Goal: Transaction & Acquisition: Purchase product/service

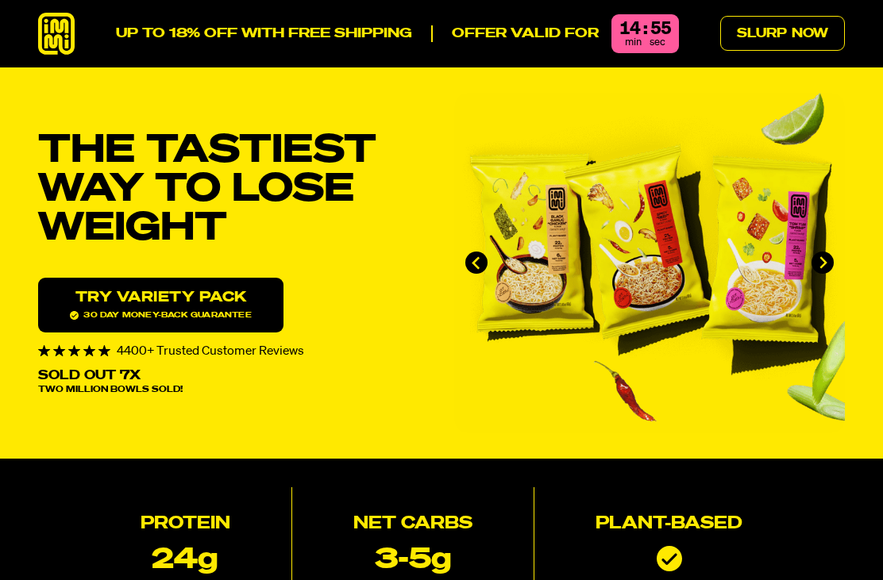
click at [220, 291] on link "Try variety Pack 30 day money-back guarantee" at bounding box center [160, 305] width 245 height 55
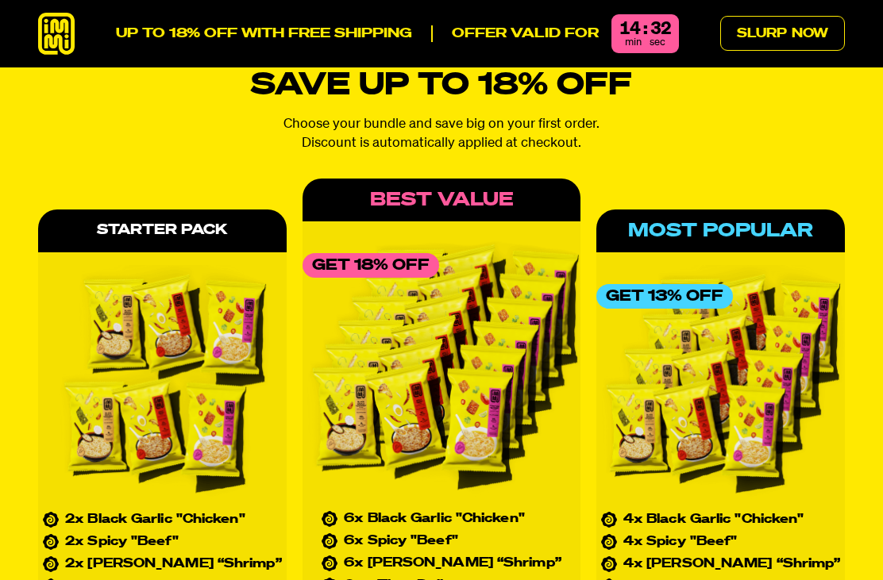
scroll to position [6486, 0]
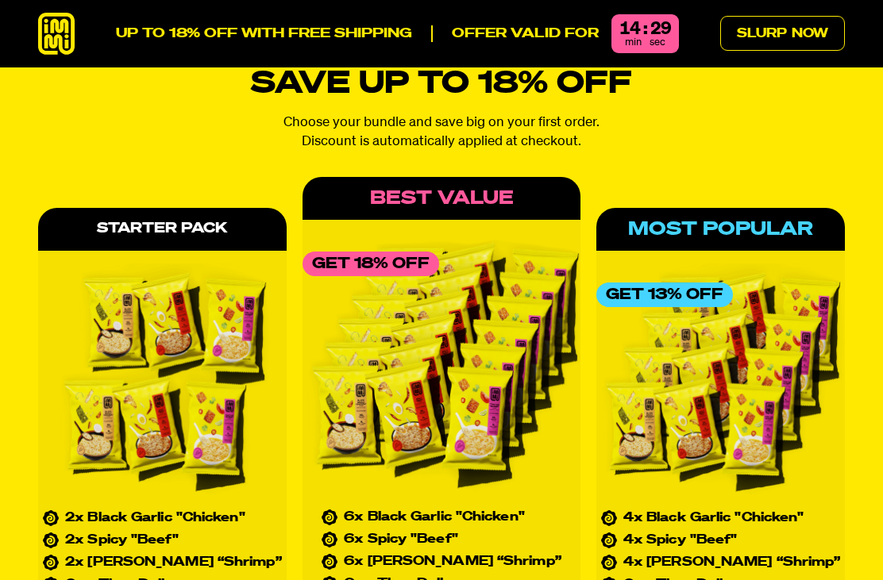
click at [815, 35] on link "Slurp Now" at bounding box center [782, 33] width 125 height 35
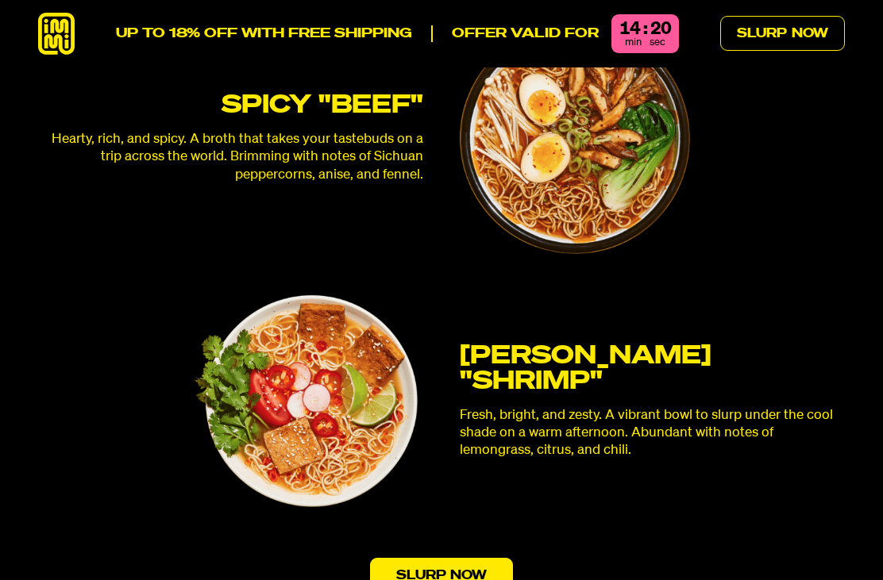
scroll to position [4372, 0]
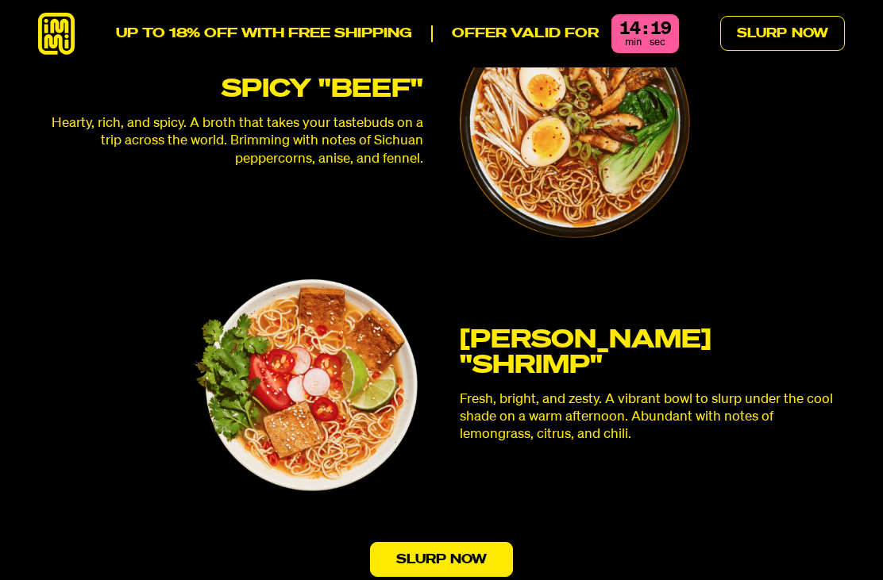
click at [472, 542] on link "Slurp Now" at bounding box center [442, 559] width 144 height 35
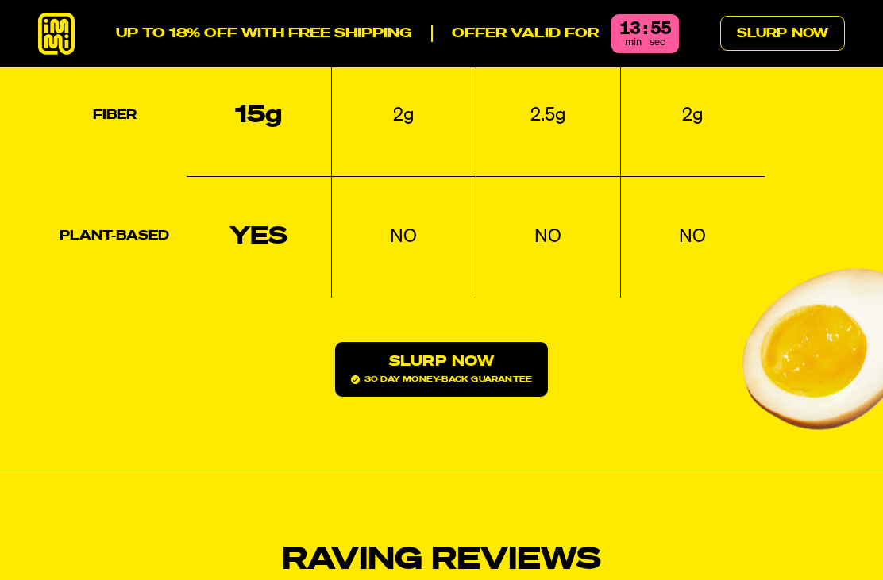
scroll to position [2224, 0]
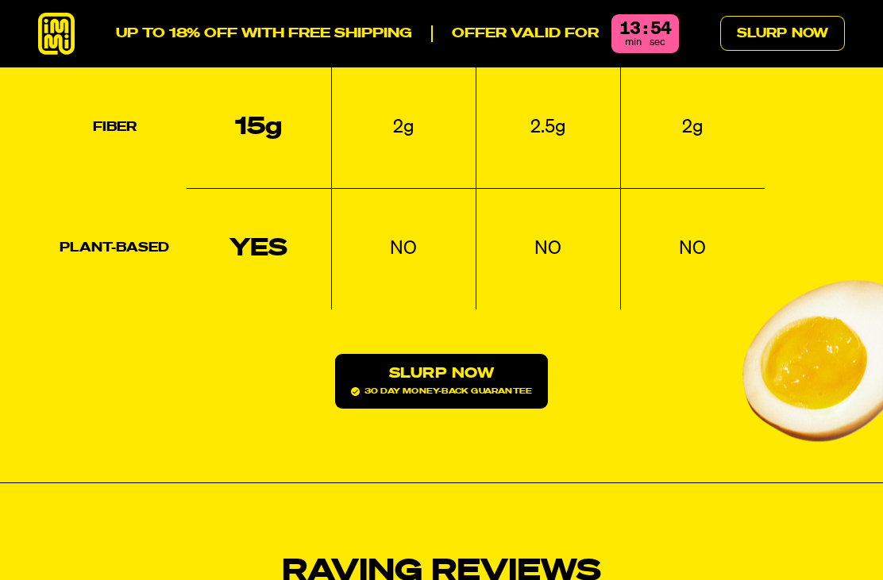
click at [480, 354] on link "Slurp Now 30 day money-back guarantee" at bounding box center [441, 381] width 213 height 55
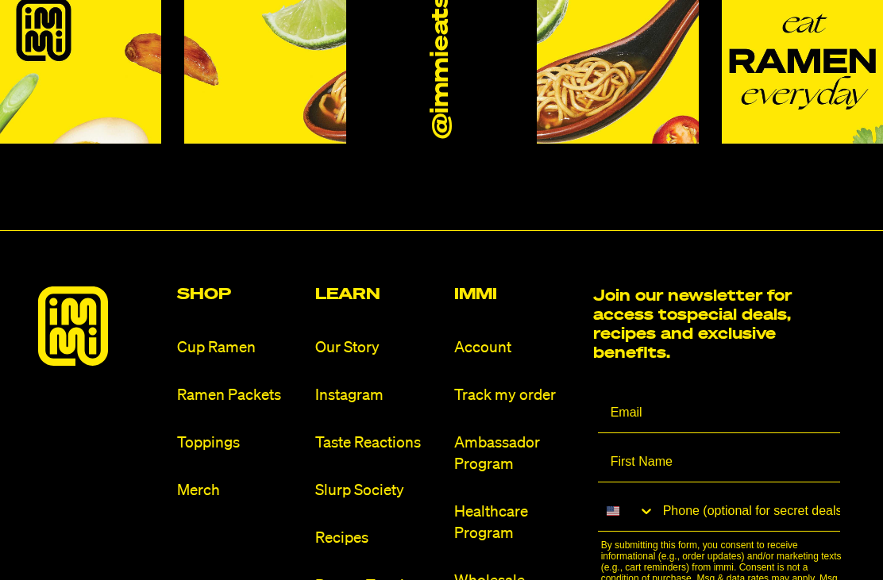
scroll to position [8681, 0]
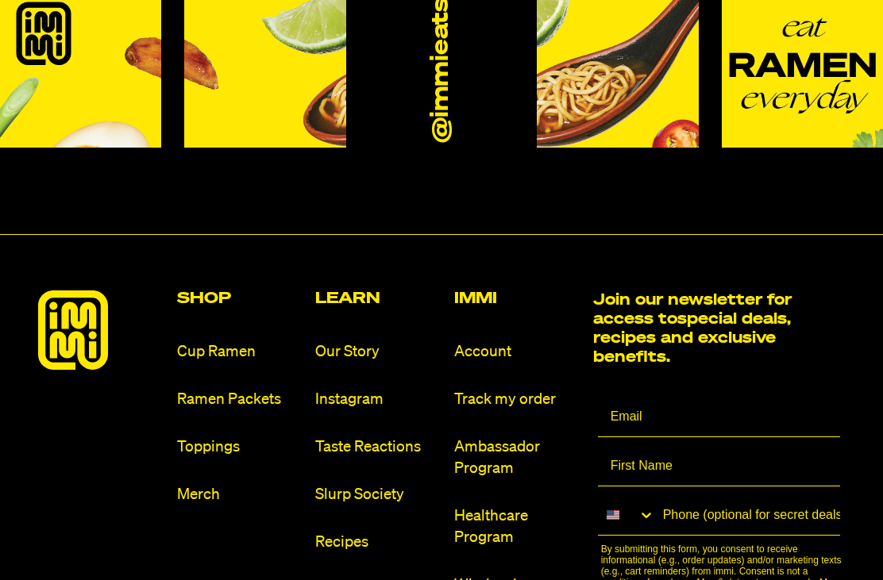
click at [209, 291] on h2 "Shop" at bounding box center [240, 299] width 126 height 16
click at [210, 291] on h2 "Shop" at bounding box center [240, 299] width 126 height 16
click at [252, 389] on link "Ramen Packets" at bounding box center [240, 399] width 126 height 21
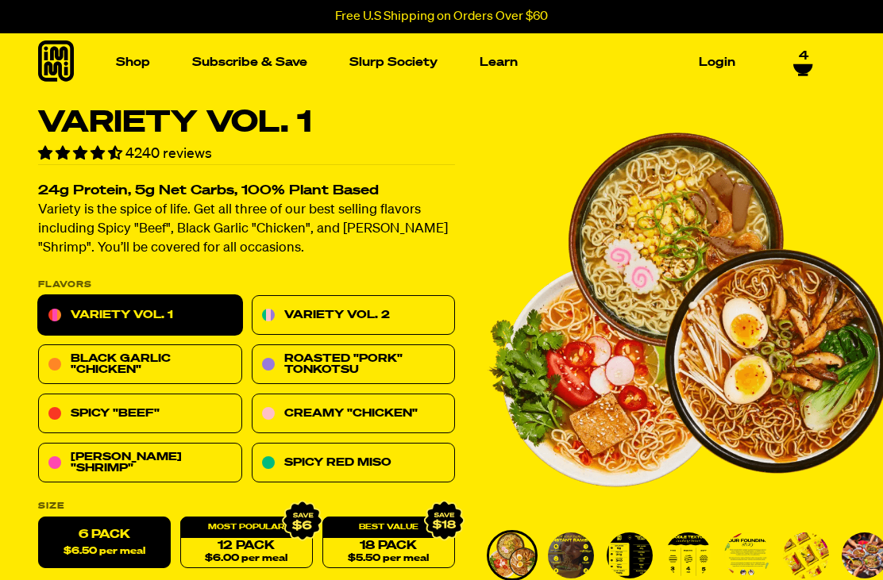
click at [806, 61] on icon at bounding box center [803, 64] width 20 height 13
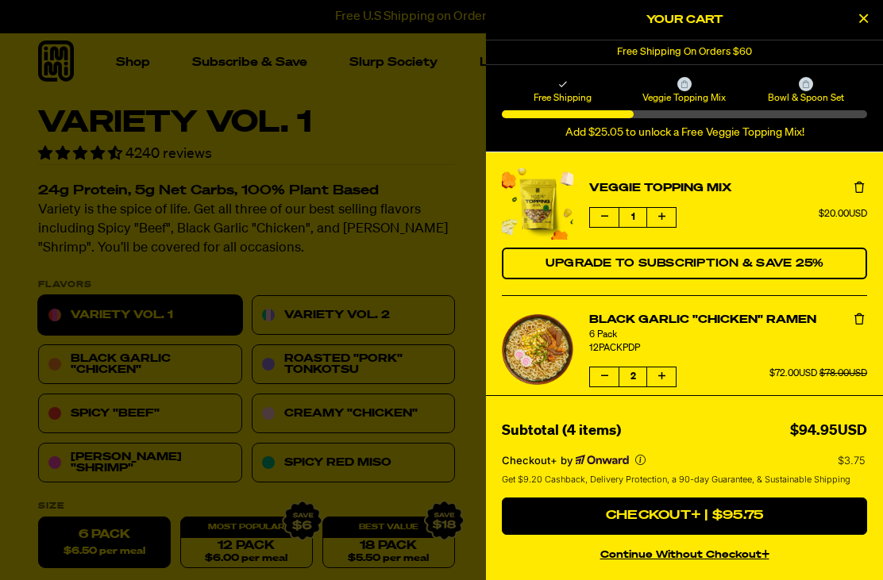
click at [715, 407] on div "Subtotal (4 items) $94.95USD Checkout+ by $3.75 Get $9.20 Cashback, Delivery Pr…" at bounding box center [684, 487] width 397 height 185
click at [410, 418] on div at bounding box center [441, 290] width 883 height 580
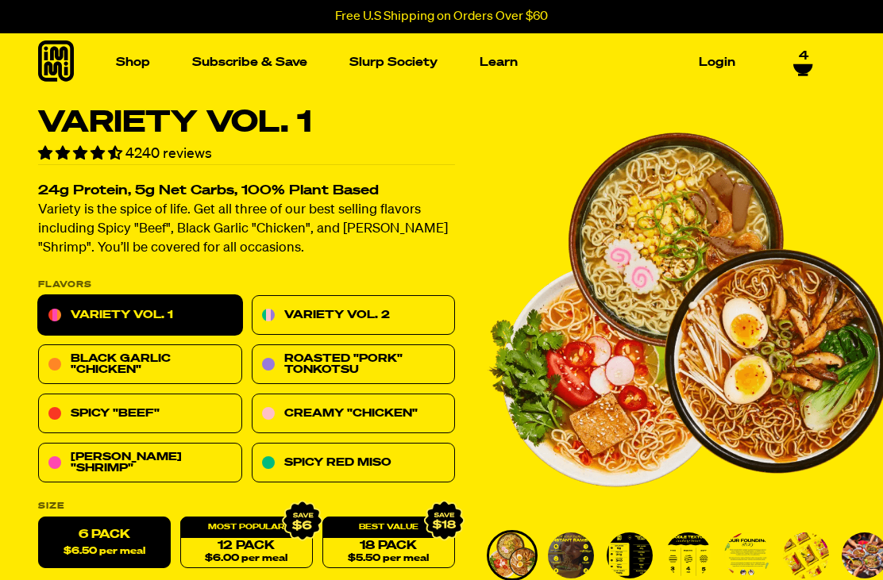
click at [398, 417] on link "Creamy "Chicken"" at bounding box center [354, 415] width 204 height 40
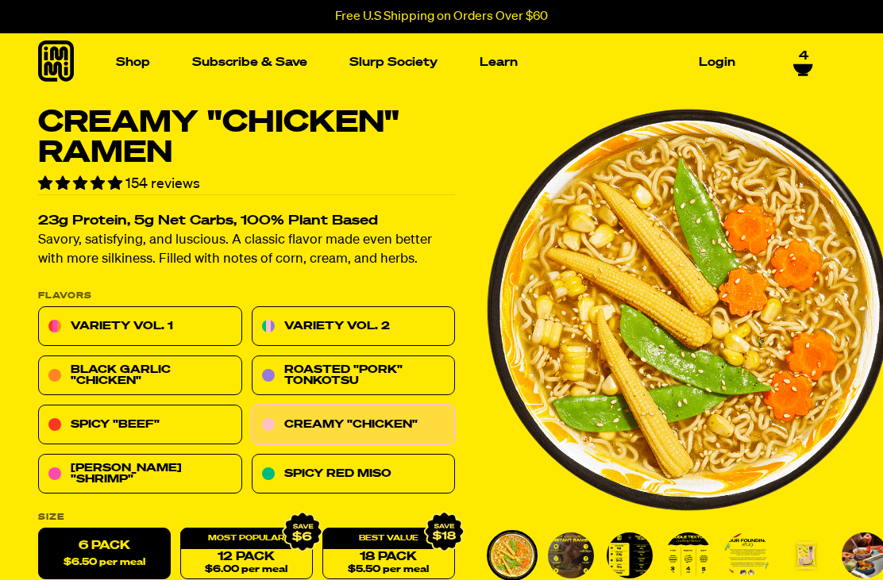
click at [323, 236] on img "Main navigation" at bounding box center [332, 204] width 167 height 167
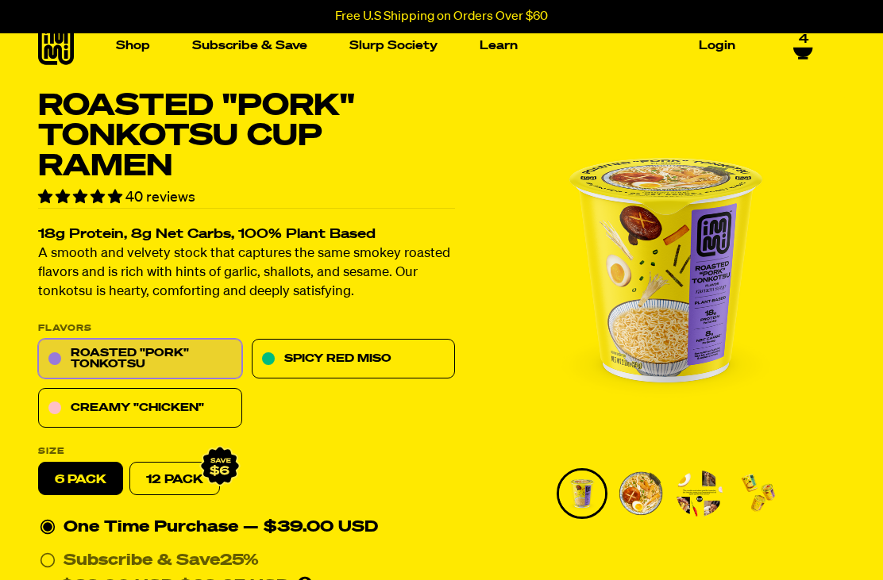
scroll to position [17, 0]
click at [179, 411] on link "Creamy "Chicken"" at bounding box center [140, 409] width 204 height 40
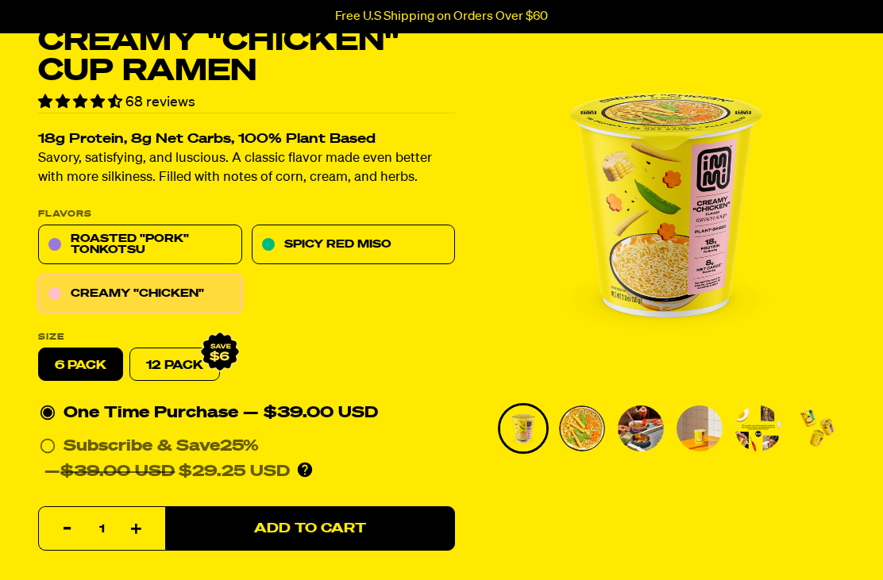
scroll to position [84, 0]
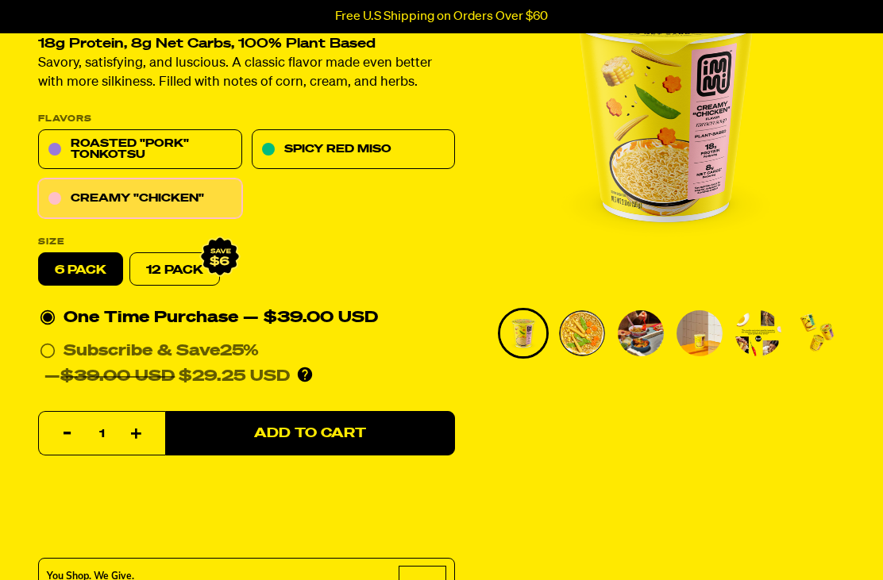
click at [362, 436] on span "Add to Cart" at bounding box center [310, 434] width 112 height 13
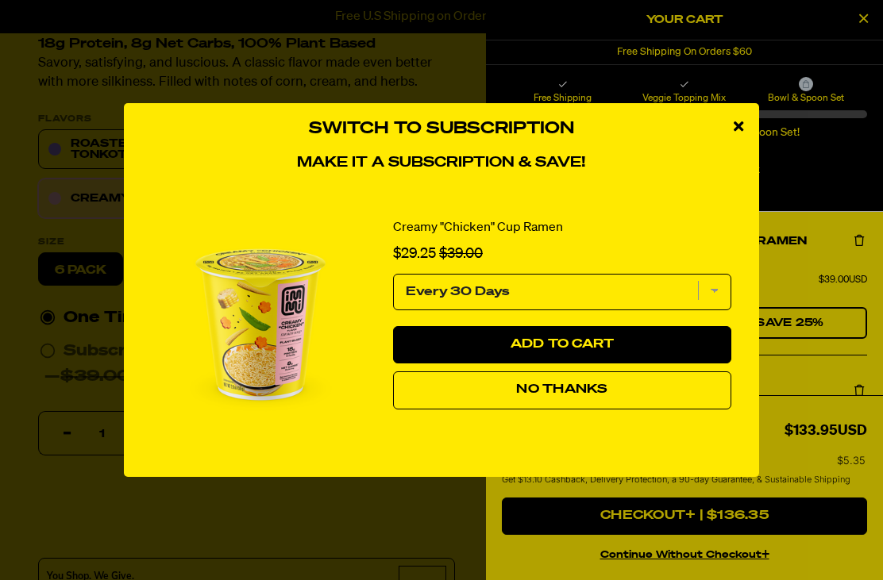
click at [590, 410] on button "No Thanks" at bounding box center [562, 391] width 338 height 38
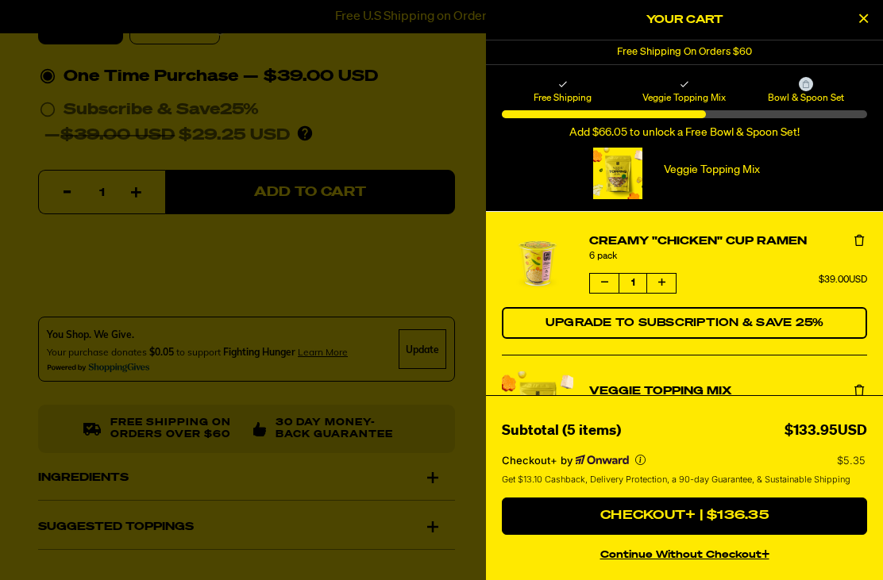
click at [862, 25] on icon "Close Cart" at bounding box center [863, 18] width 9 height 14
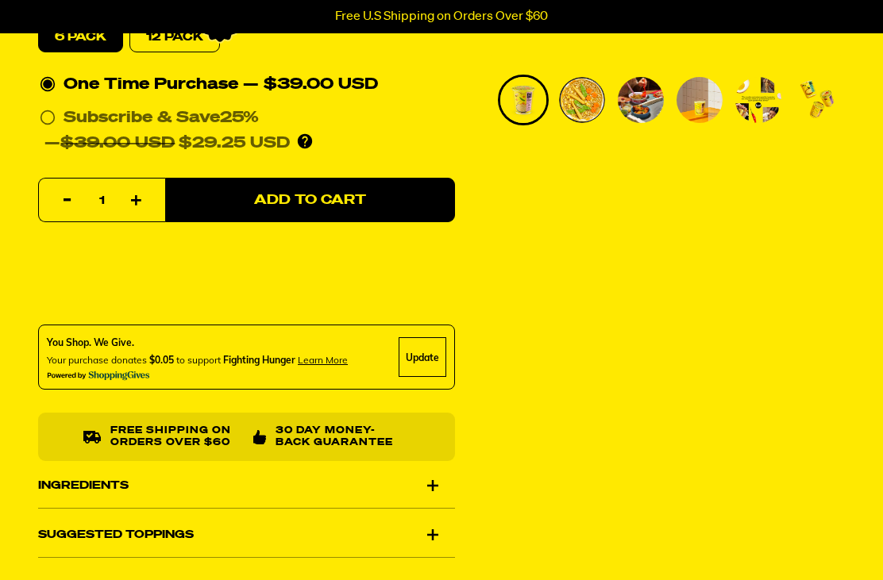
scroll to position [410, 0]
